Goal: Task Accomplishment & Management: Use online tool/utility

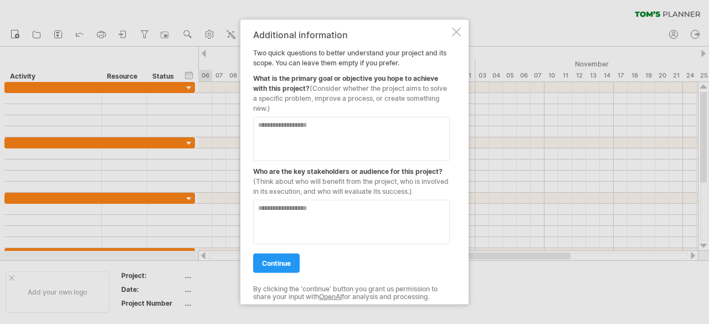
click at [455, 34] on div at bounding box center [456, 31] width 9 height 9
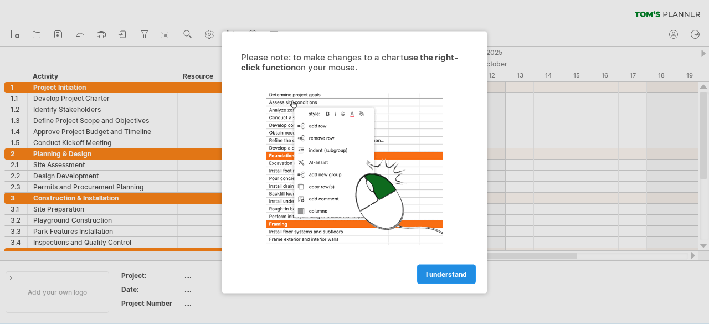
click at [450, 278] on span "I understand" at bounding box center [446, 274] width 41 height 8
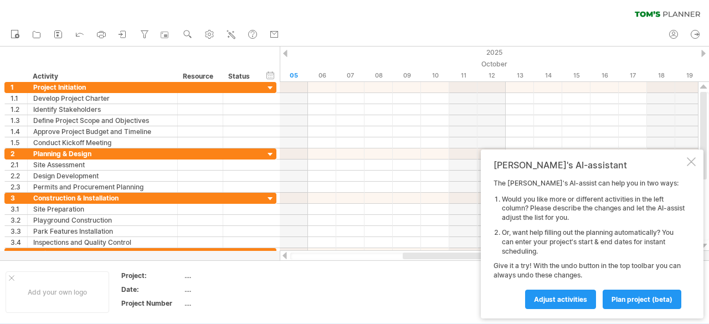
click at [285, 53] on div at bounding box center [285, 53] width 4 height 7
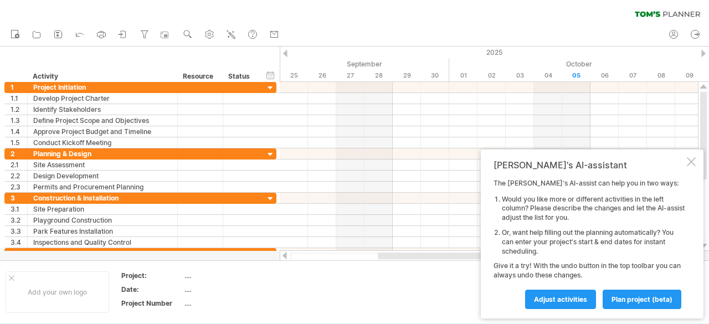
click at [285, 53] on div at bounding box center [285, 53] width 4 height 7
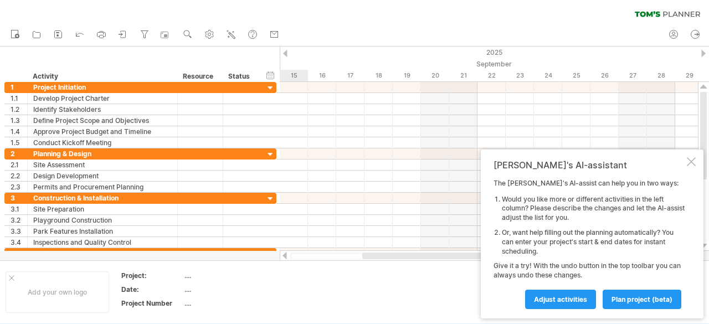
click at [285, 53] on div at bounding box center [285, 53] width 4 height 7
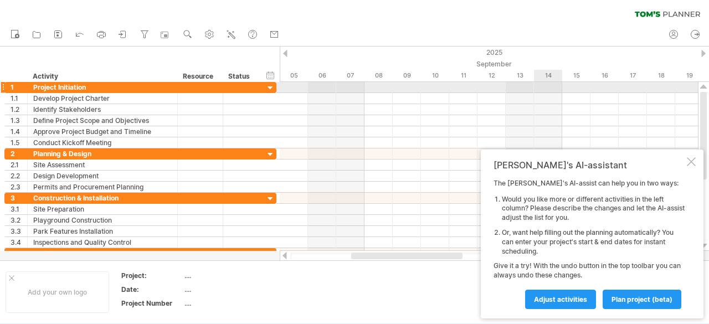
click at [553, 88] on div at bounding box center [489, 87] width 418 height 11
click at [574, 88] on div at bounding box center [489, 87] width 418 height 11
drag, startPoint x: 549, startPoint y: 88, endPoint x: 572, endPoint y: 89, distance: 23.9
click at [572, 89] on div at bounding box center [489, 87] width 418 height 11
click at [652, 303] on span "plan project (beta)" at bounding box center [642, 299] width 61 height 8
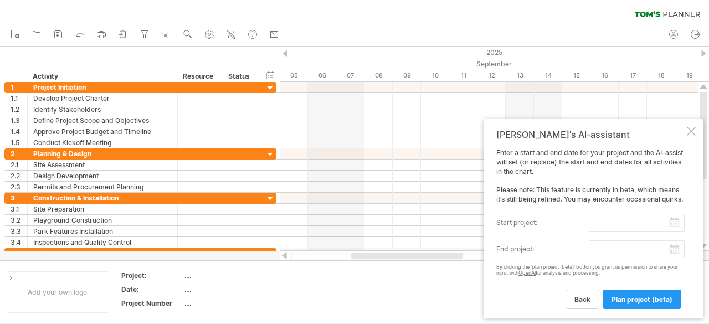
click at [673, 226] on input "start project:" at bounding box center [637, 223] width 96 height 18
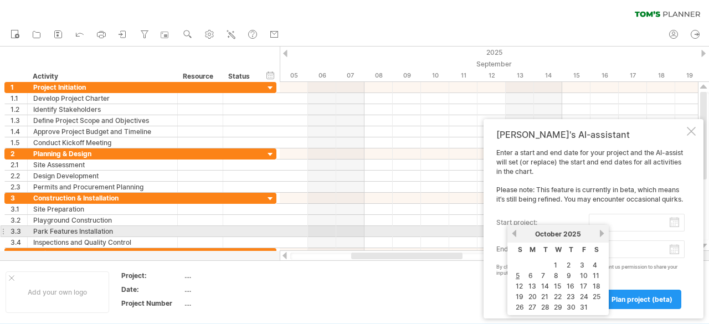
click at [516, 233] on link "previous" at bounding box center [514, 233] width 8 height 8
click at [532, 291] on link "22" at bounding box center [533, 296] width 10 height 11
type input "********"
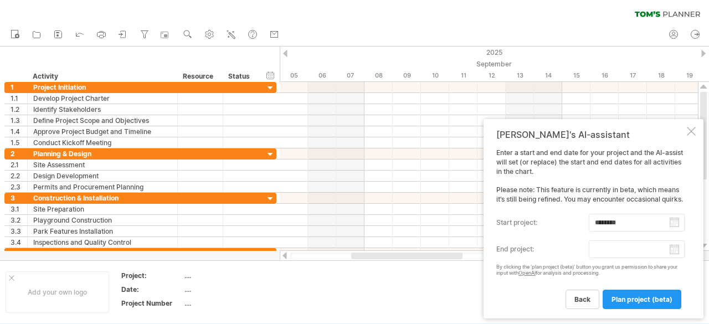
click at [672, 252] on body "progress(100%) Trying to reach plan.tomsplanner.com Connected again... 0% clear…" at bounding box center [354, 163] width 709 height 326
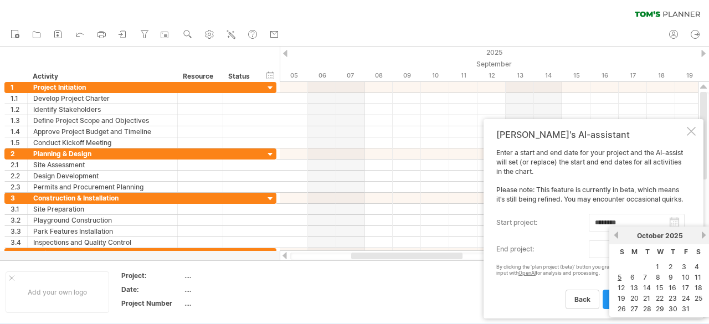
click at [706, 236] on link "next" at bounding box center [704, 235] width 8 height 8
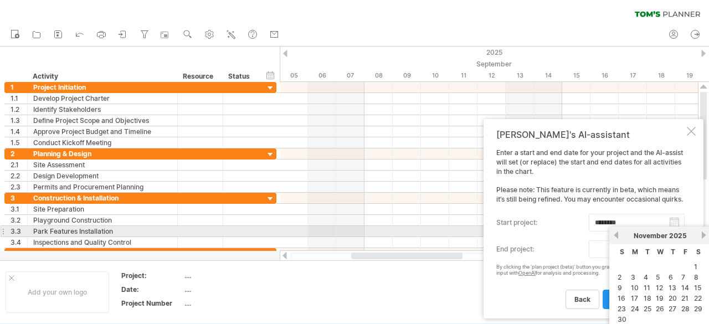
click at [703, 237] on link "next" at bounding box center [704, 235] width 8 height 8
click at [658, 309] on link "31" at bounding box center [661, 309] width 10 height 11
type input "********"
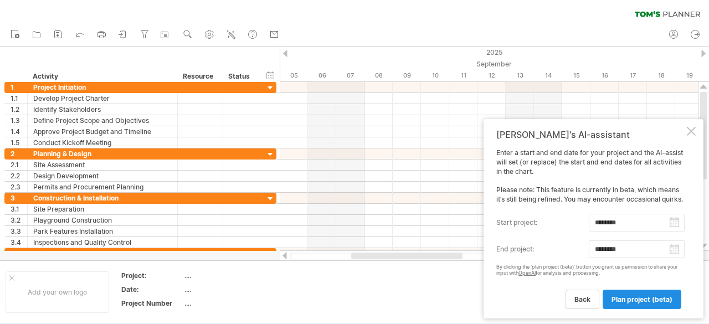
click at [645, 303] on span "plan project (beta)" at bounding box center [642, 299] width 61 height 8
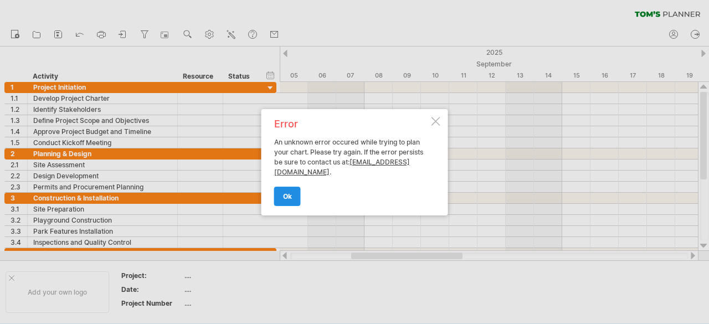
click at [283, 200] on link "ok" at bounding box center [287, 196] width 27 height 19
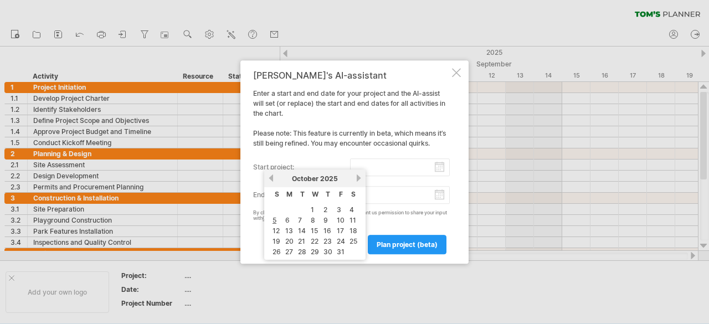
click at [418, 163] on input "start project:" at bounding box center [400, 167] width 100 height 18
click at [273, 175] on link "previous" at bounding box center [271, 178] width 8 height 8
